Goal: Transaction & Acquisition: Purchase product/service

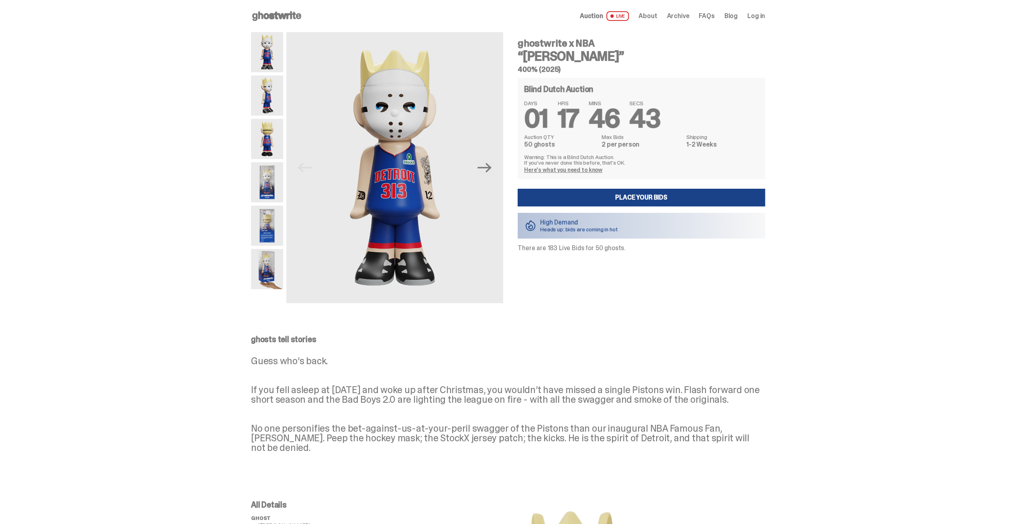
click at [266, 138] on img at bounding box center [267, 139] width 32 height 40
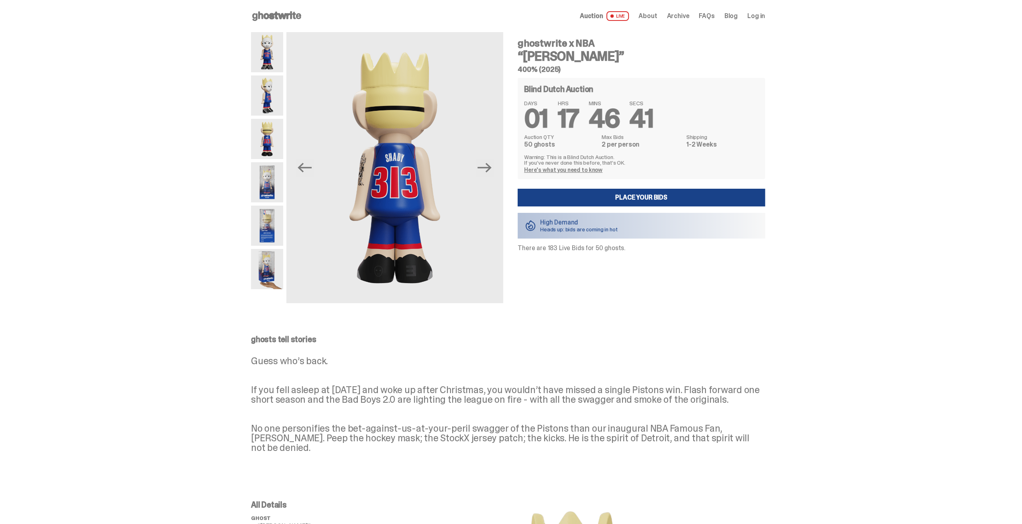
click at [266, 178] on img at bounding box center [267, 182] width 32 height 40
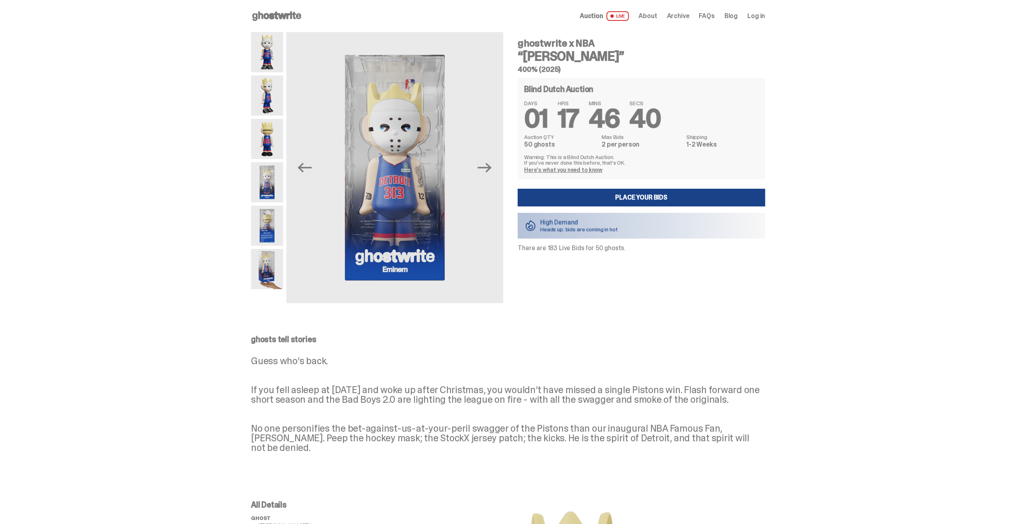
click at [271, 220] on img at bounding box center [267, 226] width 32 height 40
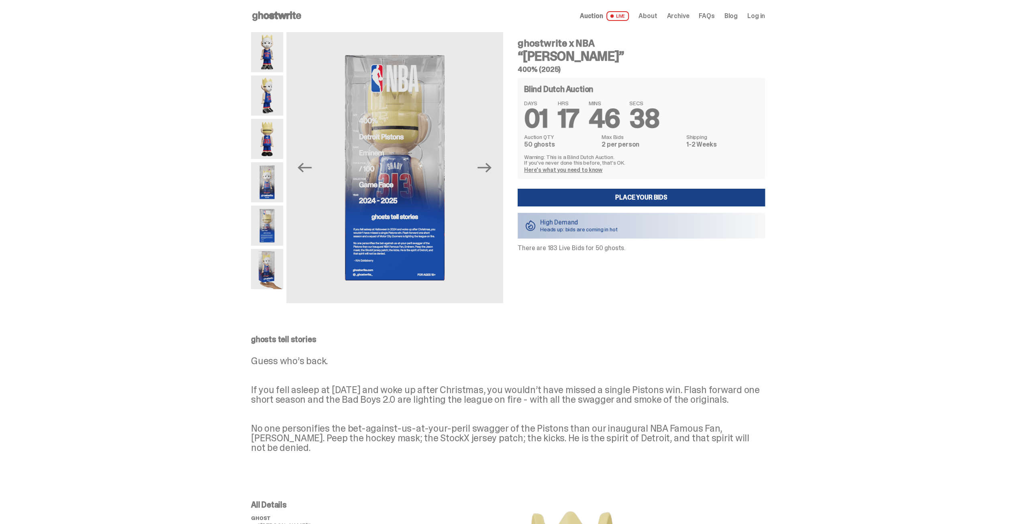
click at [271, 269] on img at bounding box center [267, 269] width 32 height 40
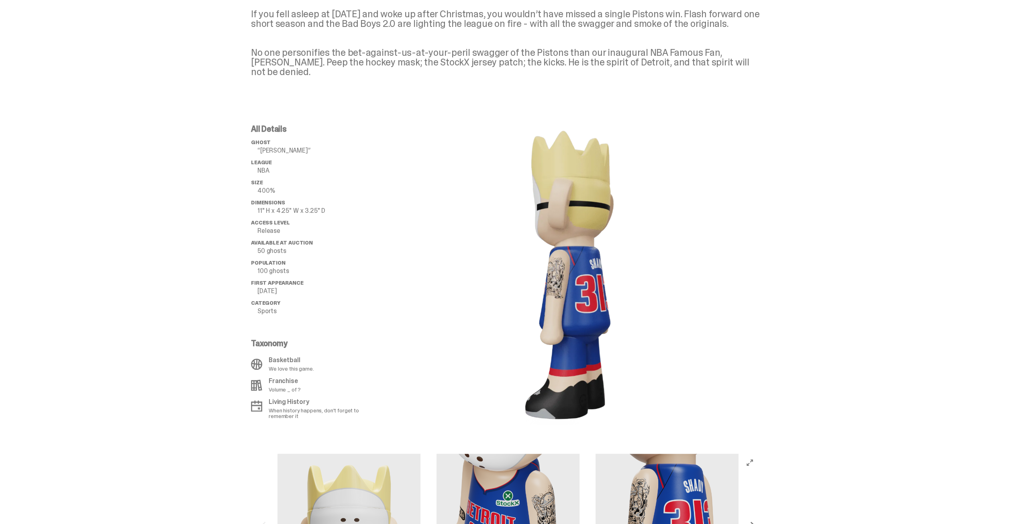
scroll to position [482, 0]
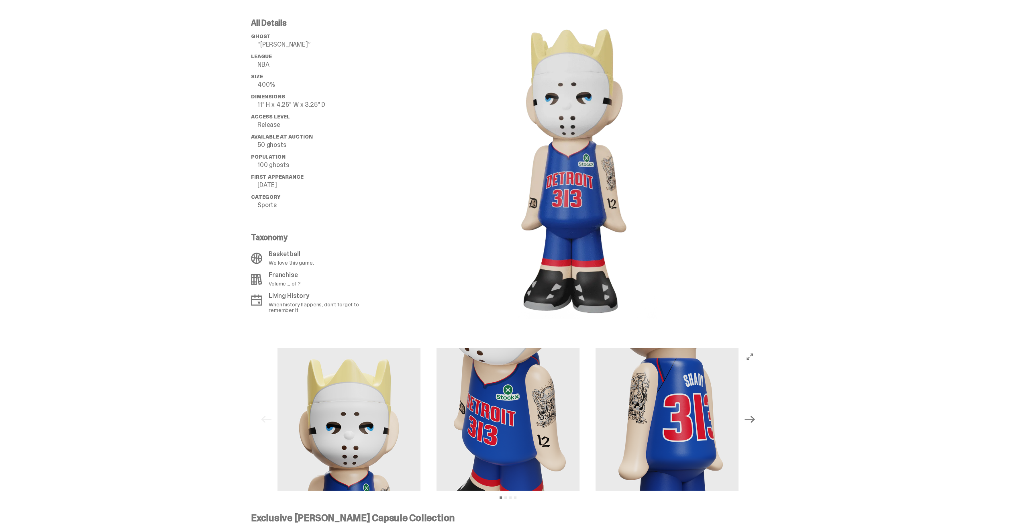
drag, startPoint x: 574, startPoint y: 185, endPoint x: 636, endPoint y: 185, distance: 61.9
click at [636, 185] on image "lottie-animation-container" at bounding box center [572, 169] width 169 height 300
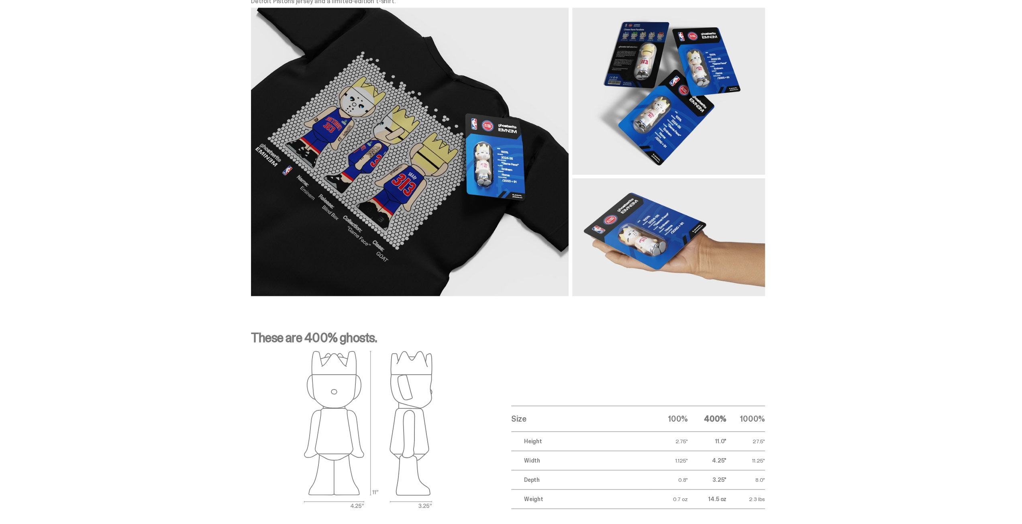
scroll to position [1125, 0]
